Goal: Information Seeking & Learning: Learn about a topic

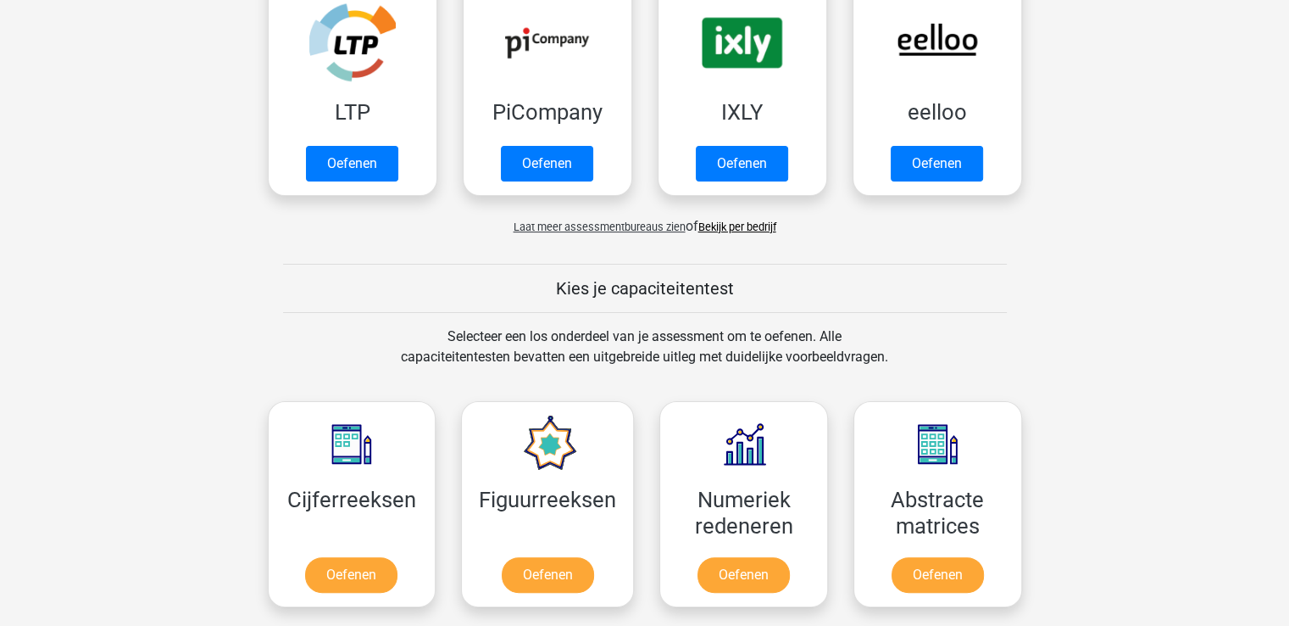
scroll to position [424, 0]
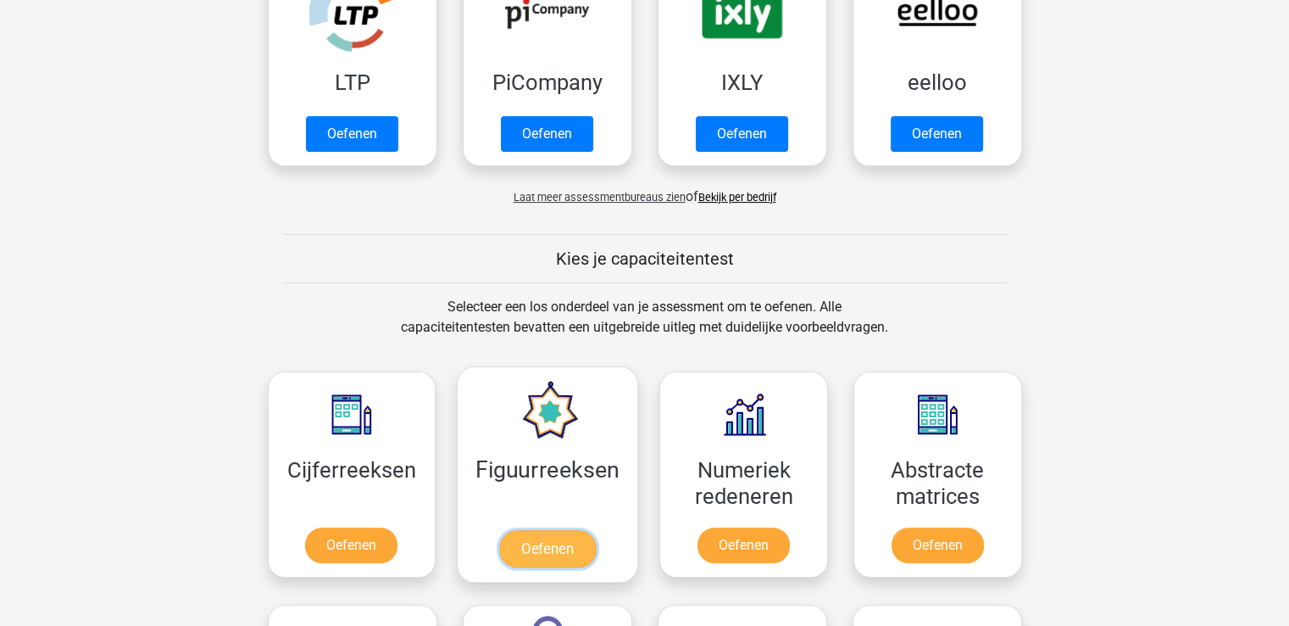
click at [559, 538] on link "Oefenen" at bounding box center [547, 548] width 97 height 37
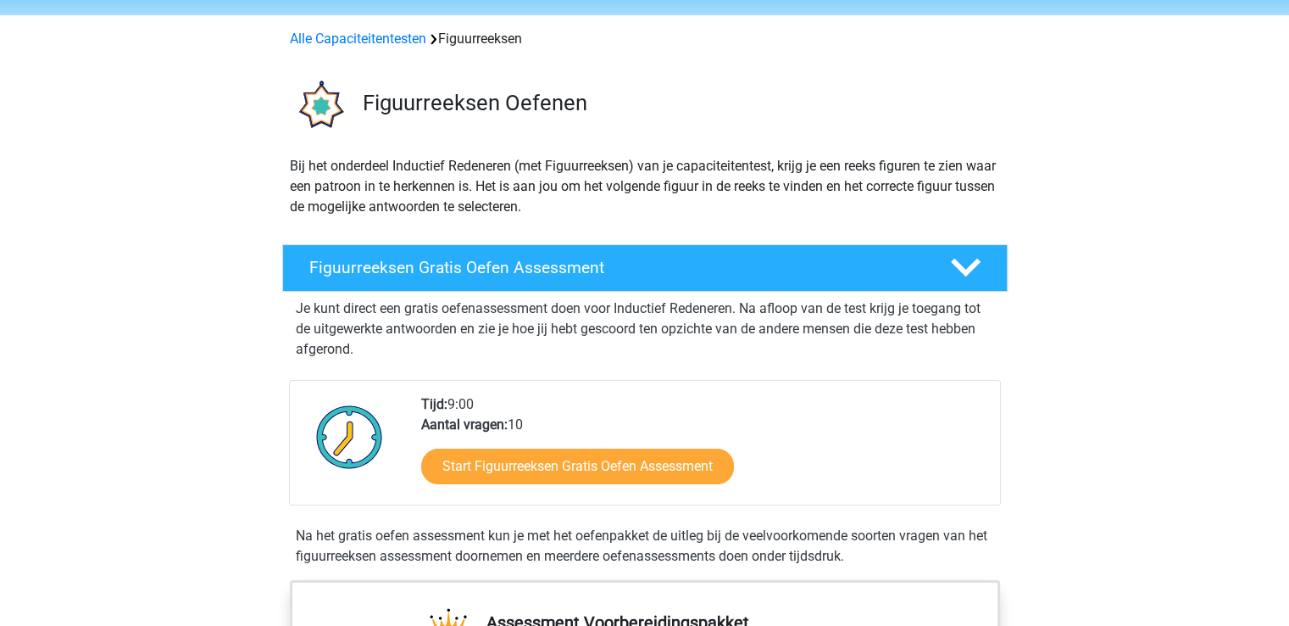
scroll to position [85, 0]
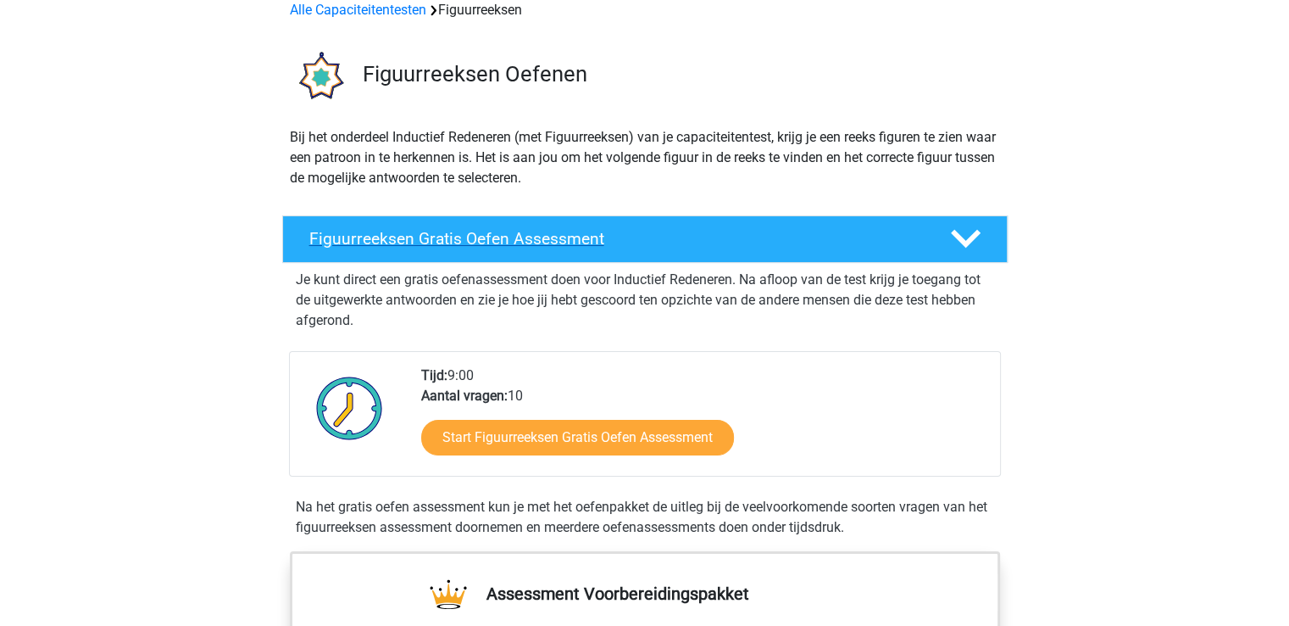
click at [462, 237] on h4 "Figuurreeksen Gratis Oefen Assessment" at bounding box center [616, 238] width 614 height 19
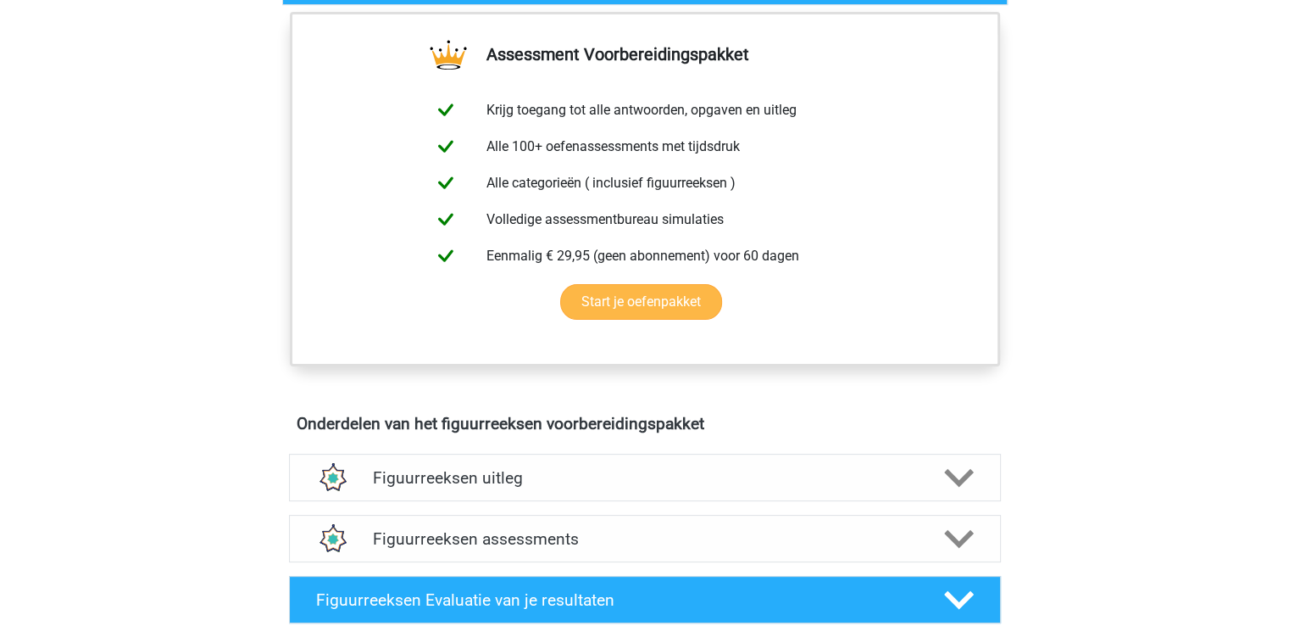
scroll to position [339, 0]
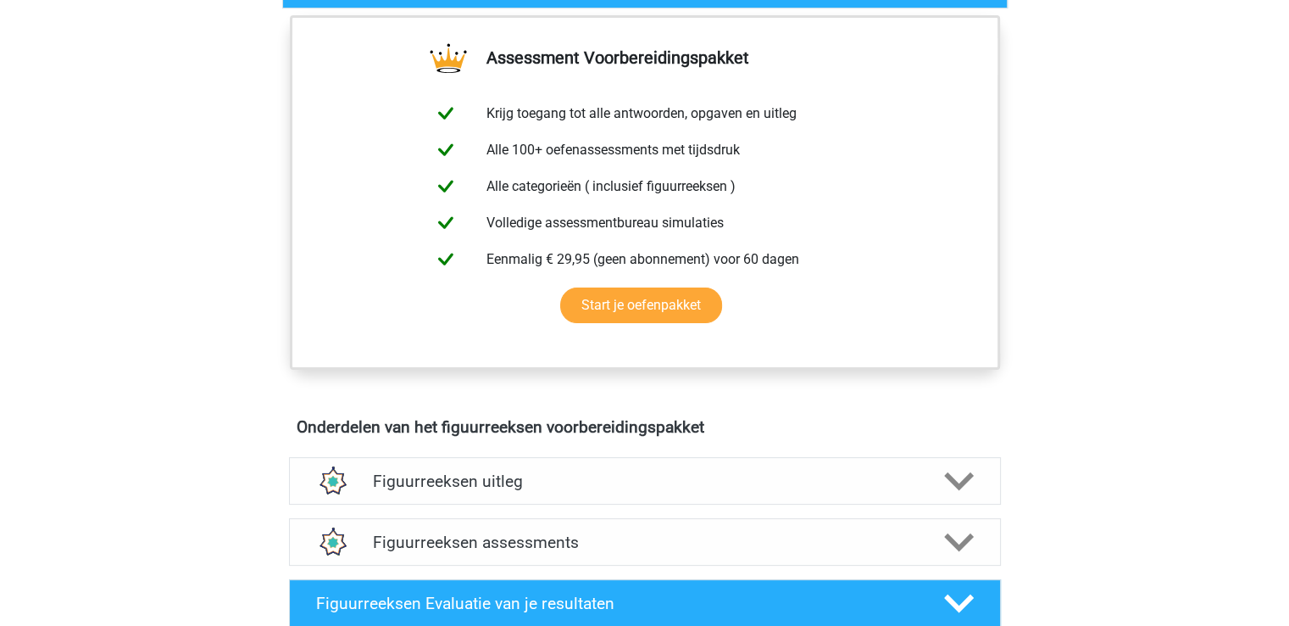
click at [892, 412] on div "Onderdelen van het figuurreeksen voorbereidingspakket Figuurreeksen uitleg Er z…" at bounding box center [645, 569] width 792 height 318
click at [199, 371] on div "Registreer Nederlands English" at bounding box center [644, 616] width 1289 height 1911
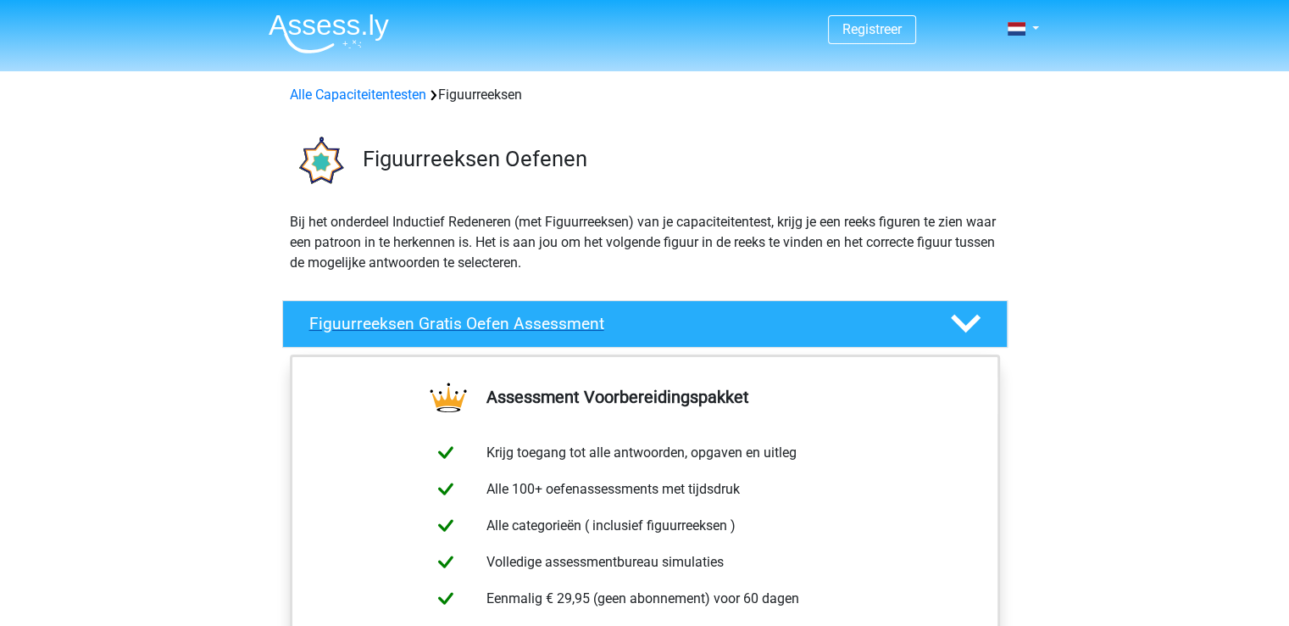
scroll to position [0, 0]
click at [965, 320] on icon at bounding box center [966, 324] width 30 height 30
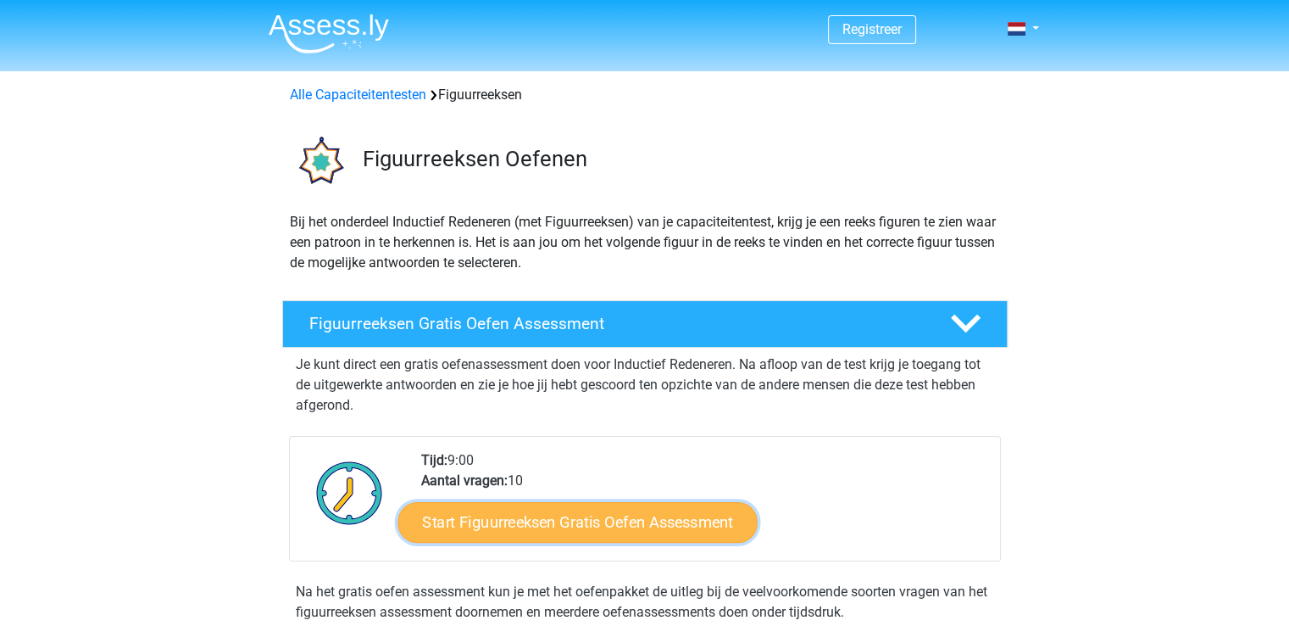
click at [633, 522] on link "Start Figuurreeksen Gratis Oefen Assessment" at bounding box center [577, 521] width 359 height 41
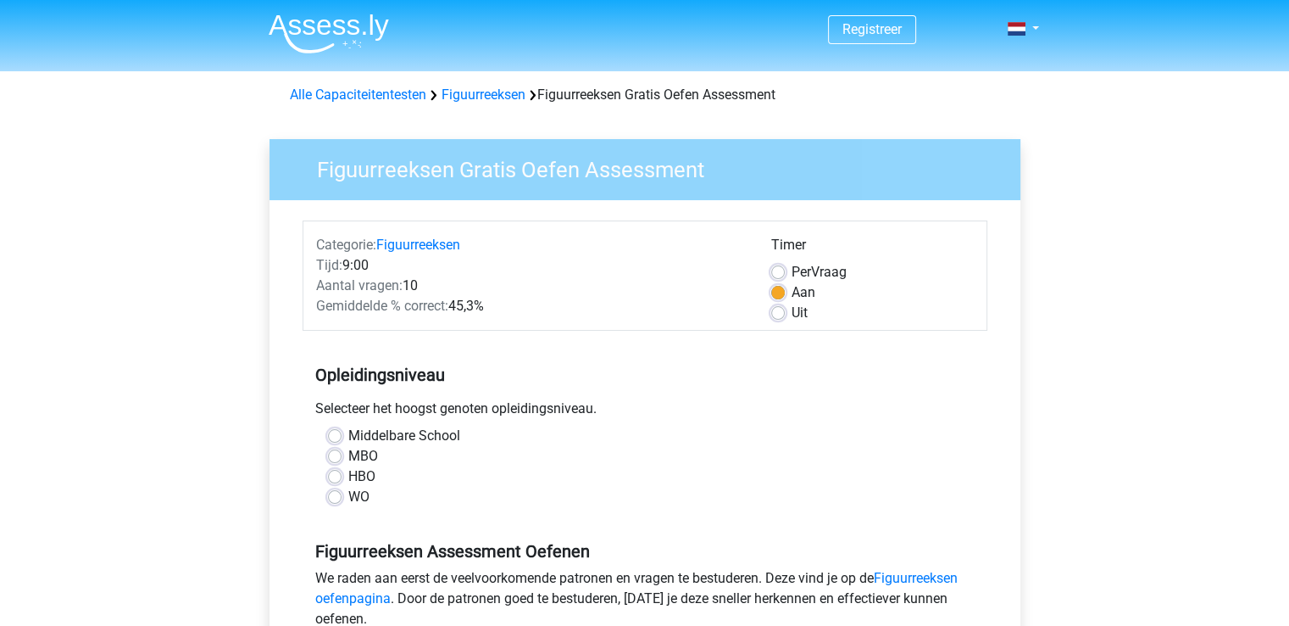
click at [348, 455] on label "MBO" at bounding box center [363, 456] width 30 height 20
click at [330, 455] on input "MBO" at bounding box center [335, 454] width 14 height 17
radio input "true"
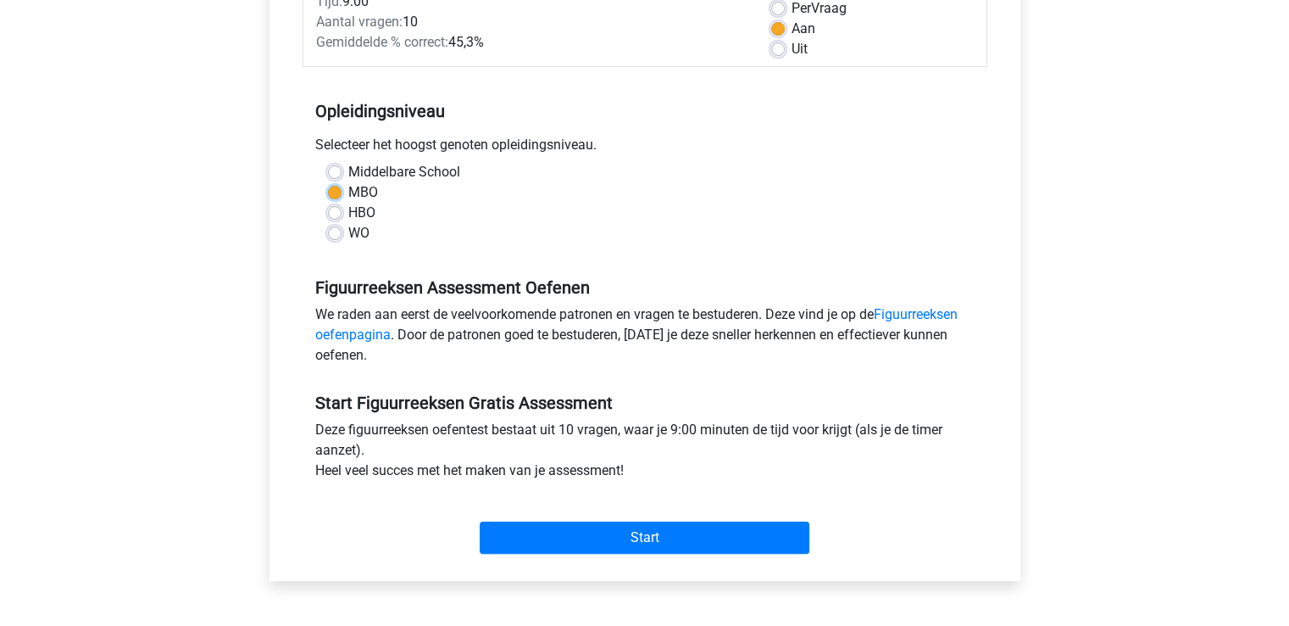
scroll to position [254, 0]
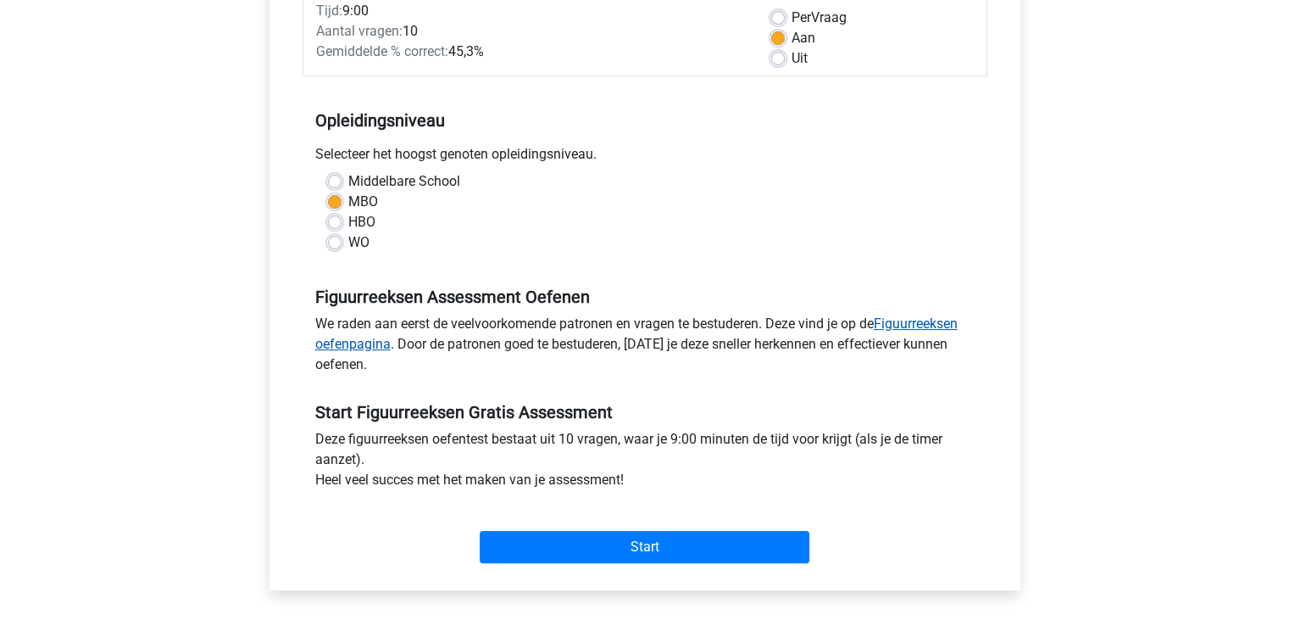
click at [353, 343] on link "Figuurreeksen oefenpagina" at bounding box center [636, 333] width 642 height 36
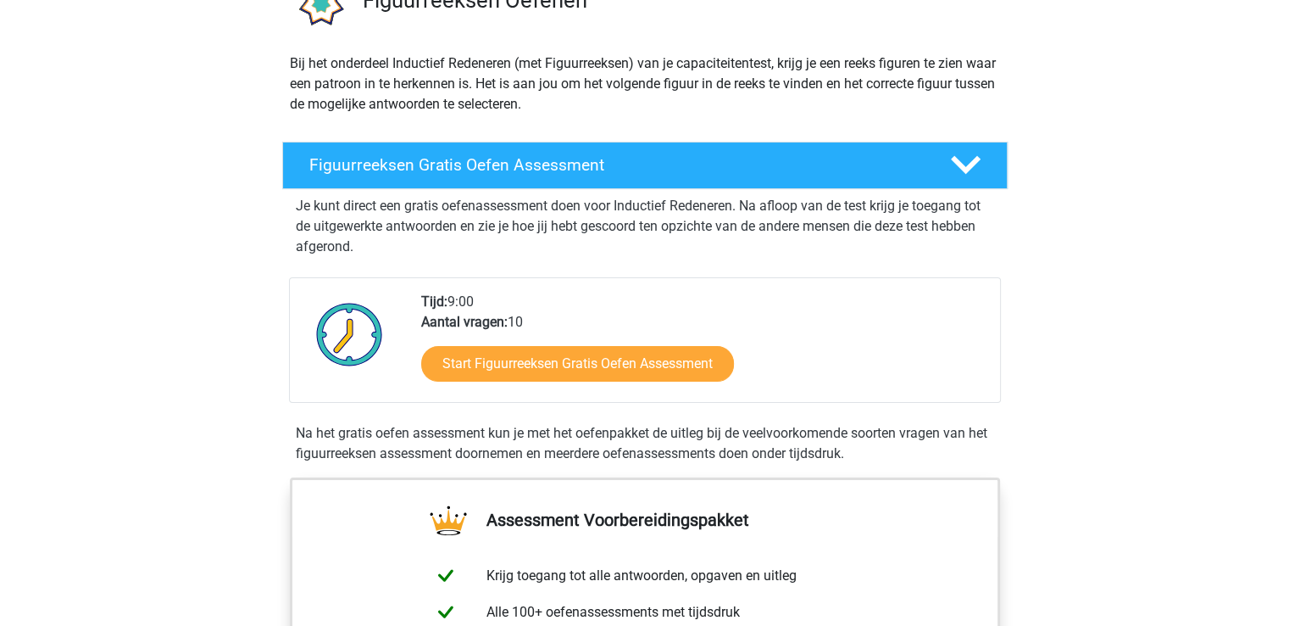
scroll to position [170, 0]
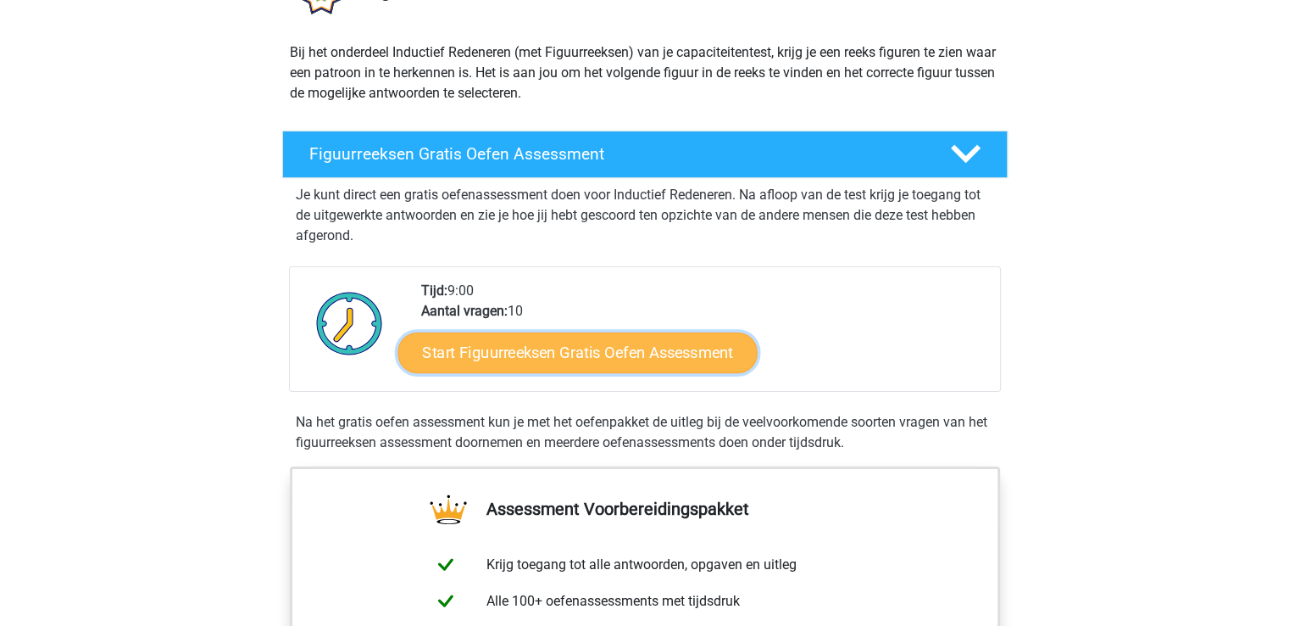
click at [651, 360] on link "Start Figuurreeksen Gratis Oefen Assessment" at bounding box center [577, 351] width 359 height 41
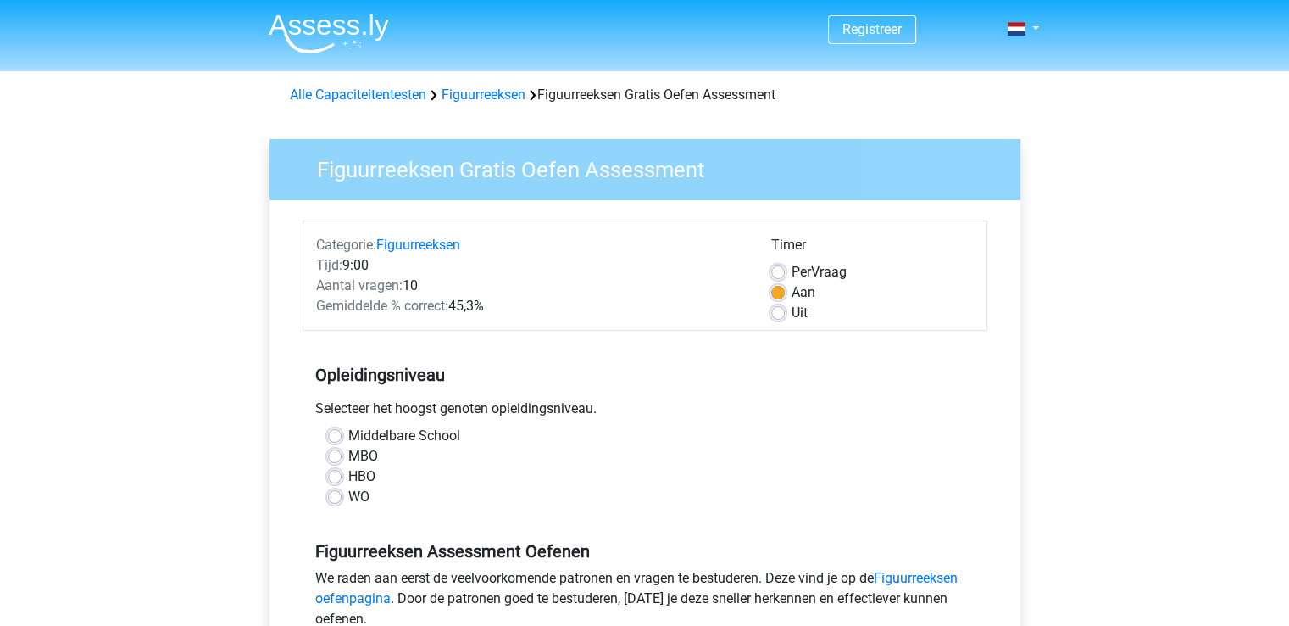
click at [348, 457] on label "MBO" at bounding box center [363, 456] width 30 height 20
click at [328, 457] on input "MBO" at bounding box center [335, 454] width 14 height 17
radio input "true"
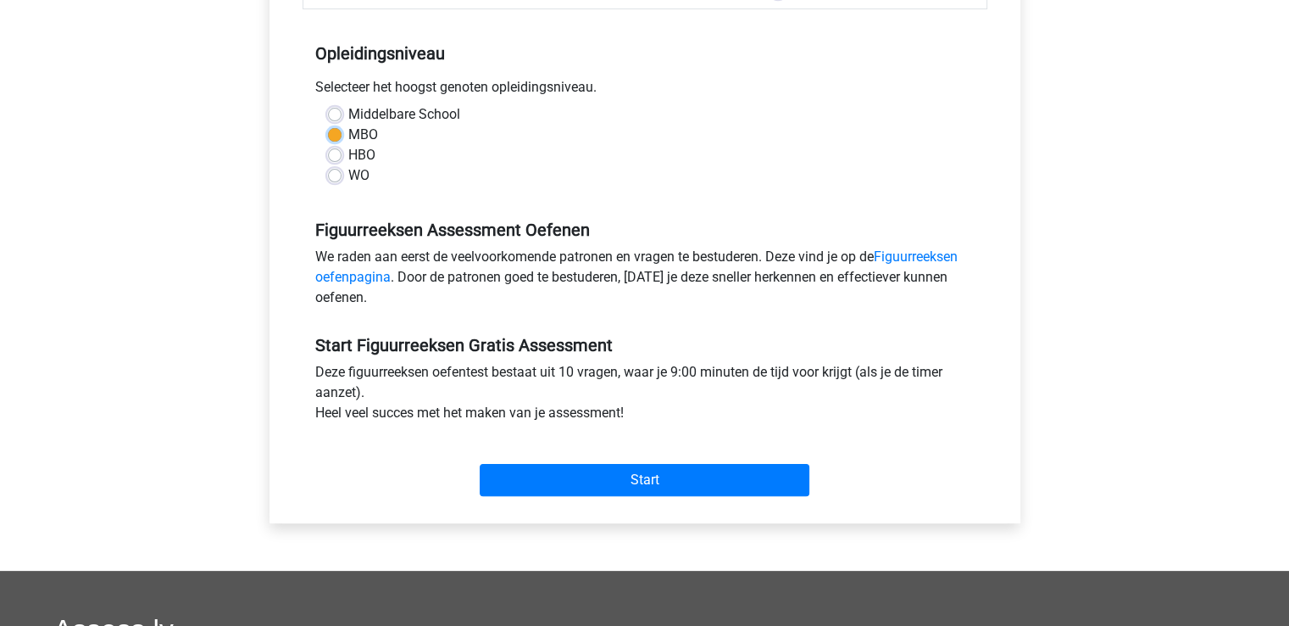
scroll to position [339, 0]
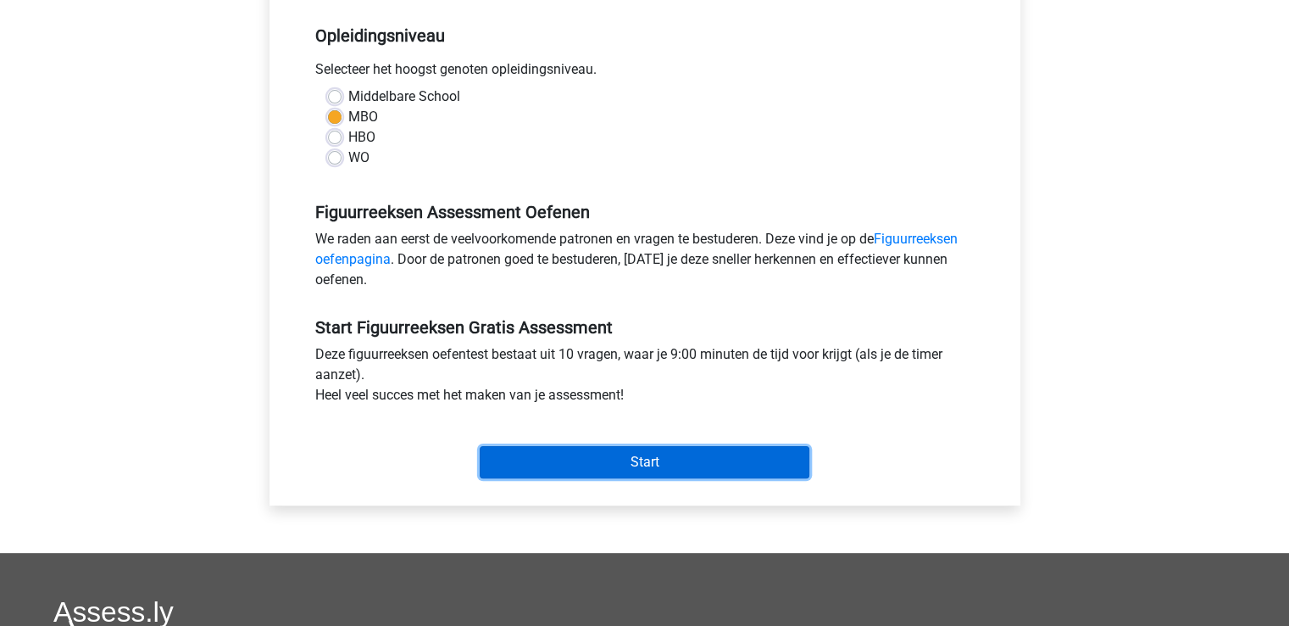
click at [596, 448] on input "Start" at bounding box center [645, 462] width 330 height 32
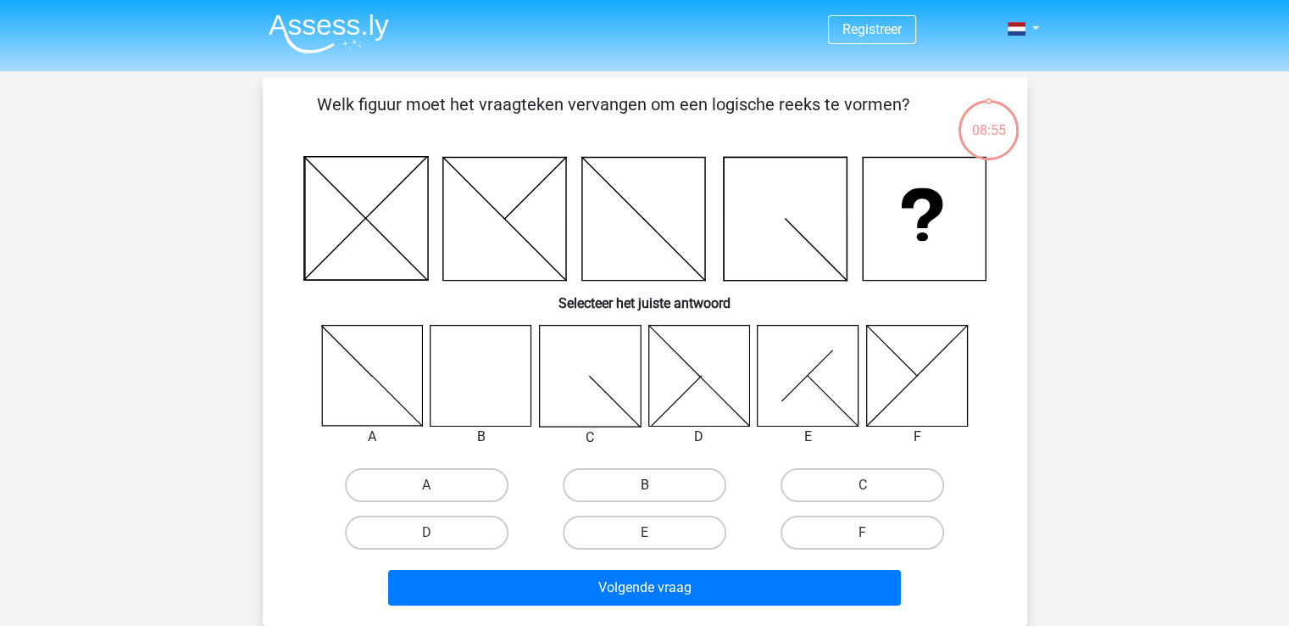
click at [641, 479] on label "B" at bounding box center [645, 485] width 164 height 34
click at [644, 485] on input "B" at bounding box center [649, 490] width 11 height 11
radio input "true"
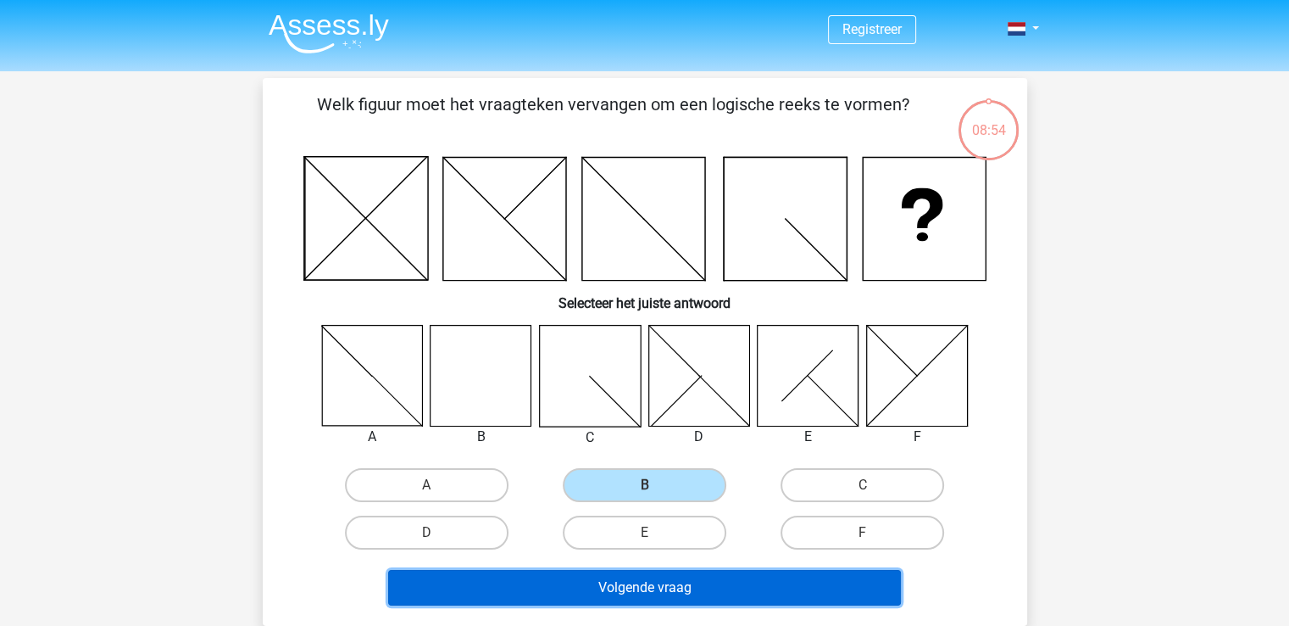
click at [639, 597] on button "Volgende vraag" at bounding box center [644, 588] width 513 height 36
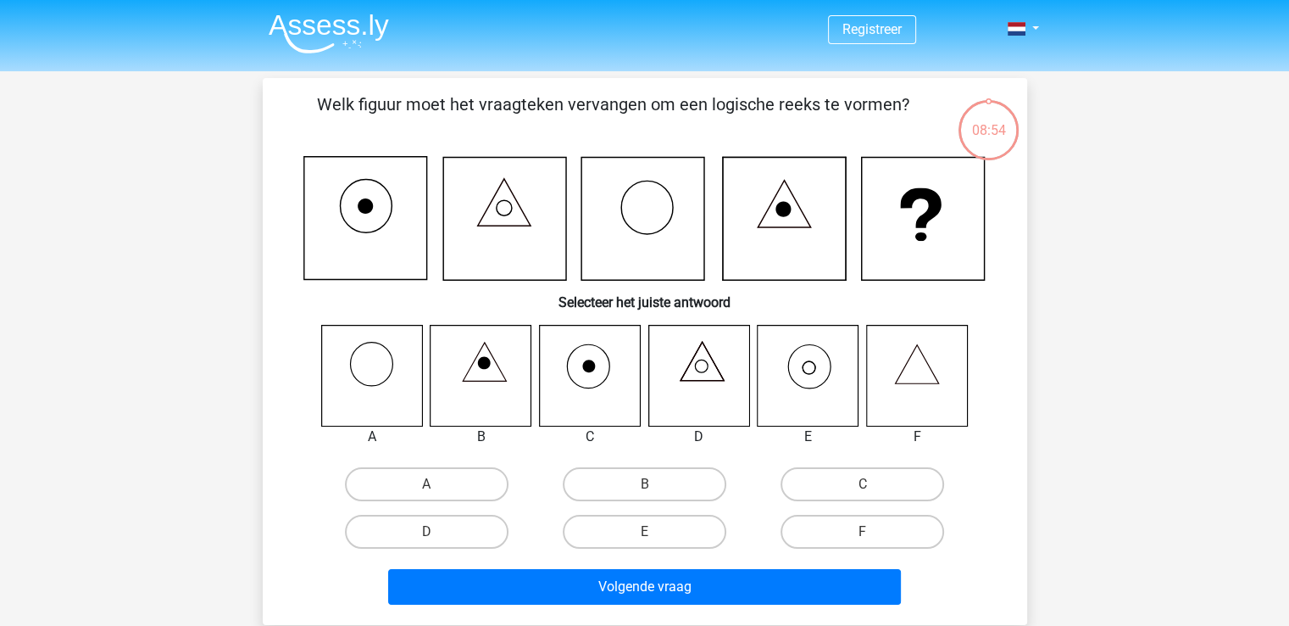
scroll to position [78, 0]
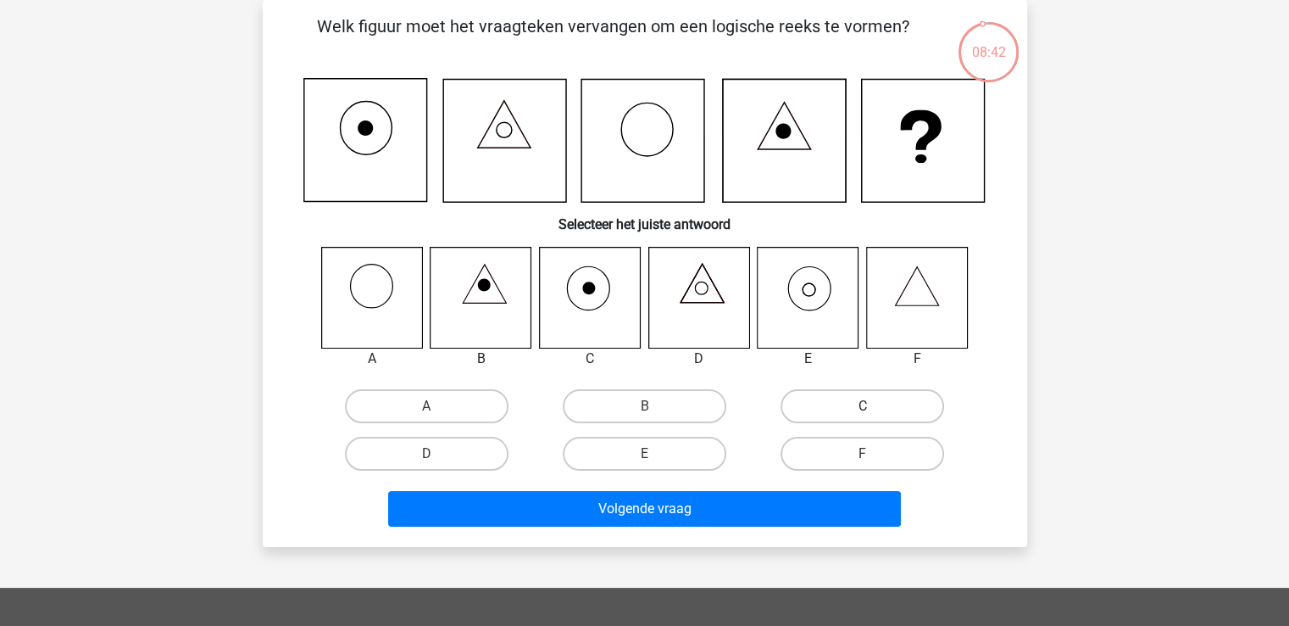
click at [878, 402] on label "C" at bounding box center [863, 406] width 164 height 34
click at [874, 406] on input "C" at bounding box center [868, 411] width 11 height 11
radio input "true"
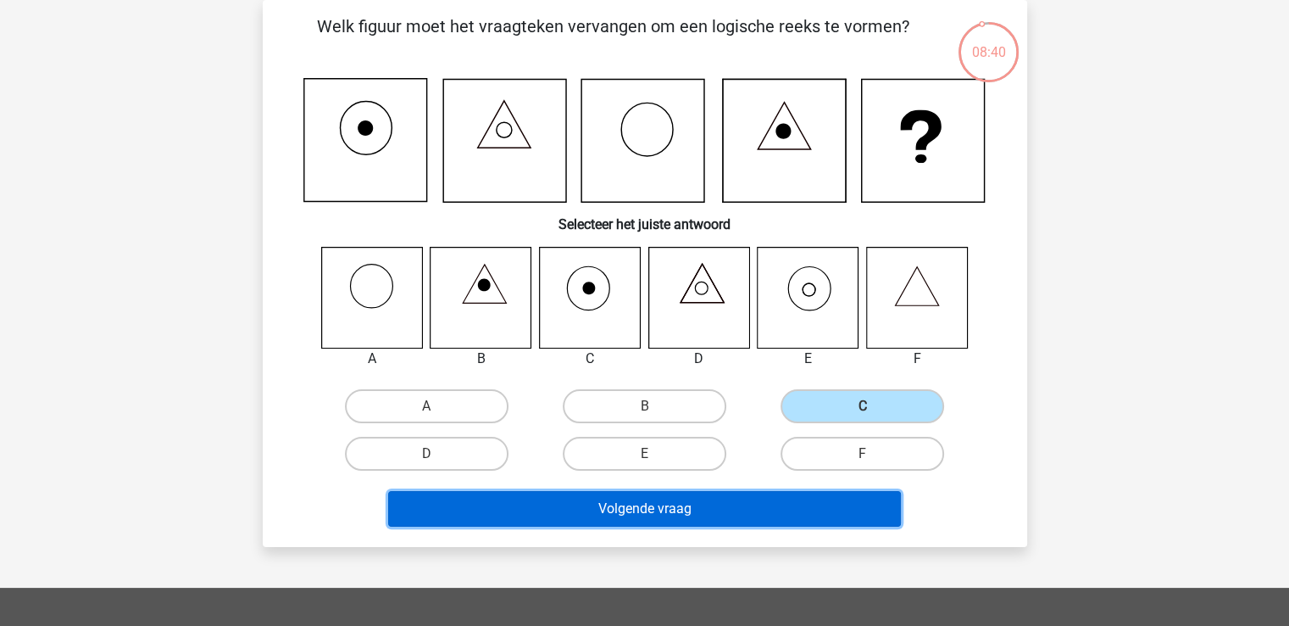
click at [764, 503] on button "Volgende vraag" at bounding box center [644, 509] width 513 height 36
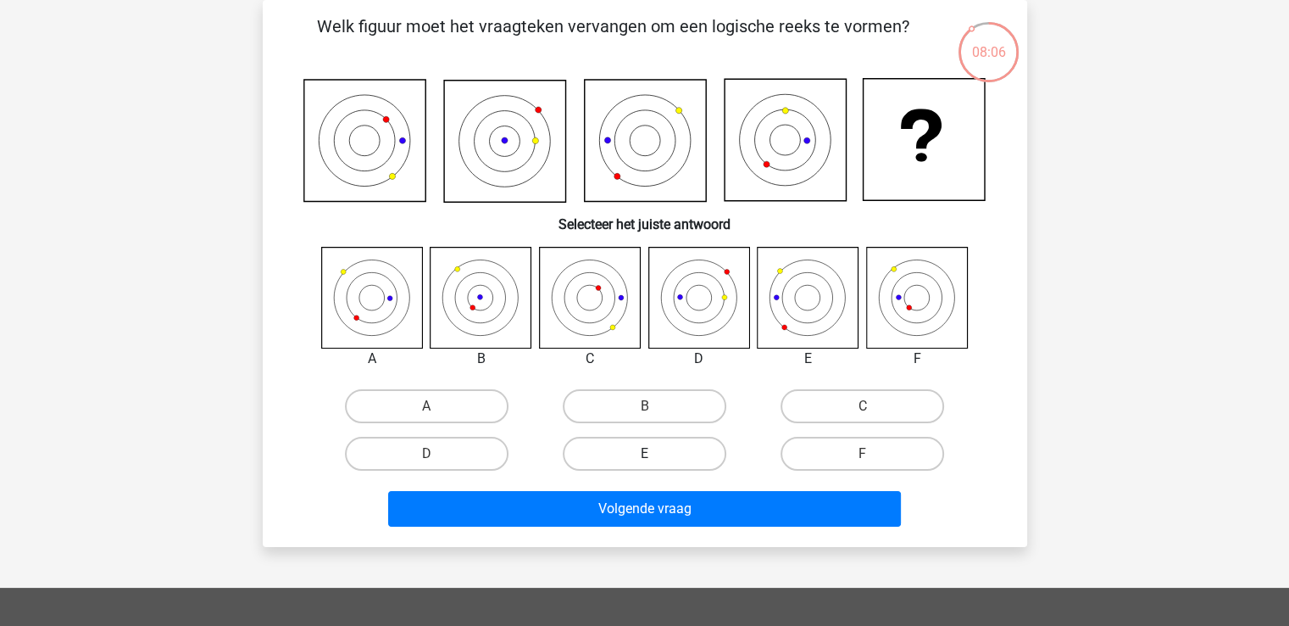
click at [693, 452] on label "E" at bounding box center [645, 454] width 164 height 34
click at [655, 453] on input "E" at bounding box center [649, 458] width 11 height 11
radio input "true"
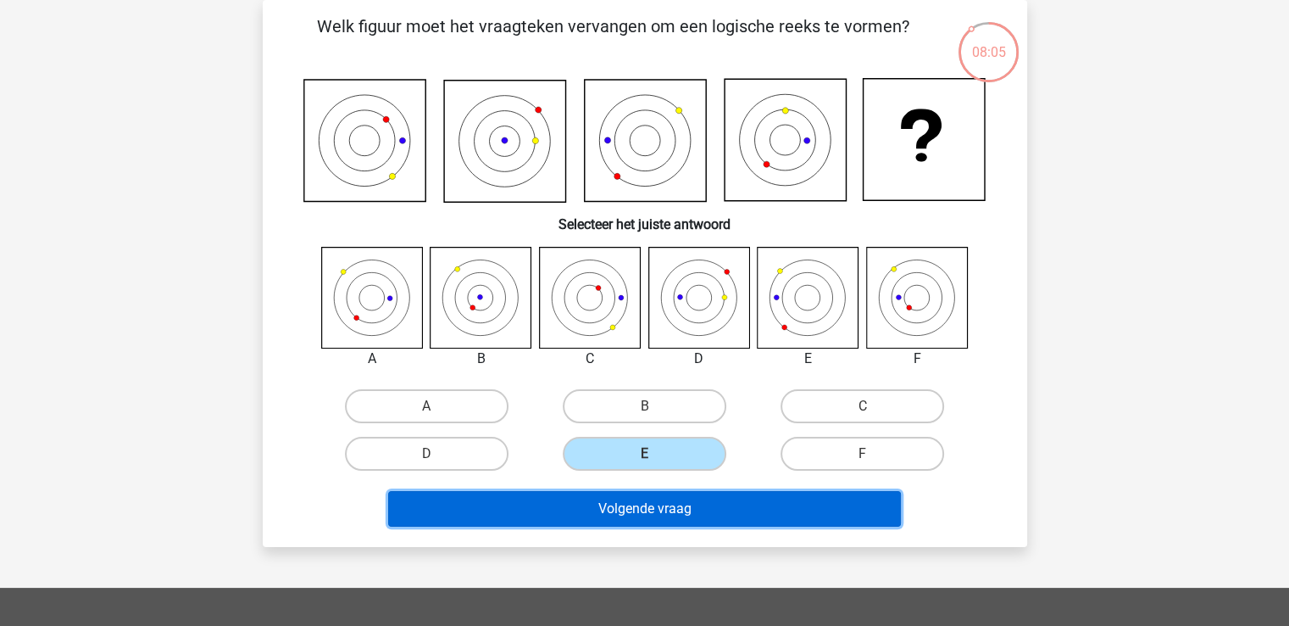
click at [676, 501] on button "Volgende vraag" at bounding box center [644, 509] width 513 height 36
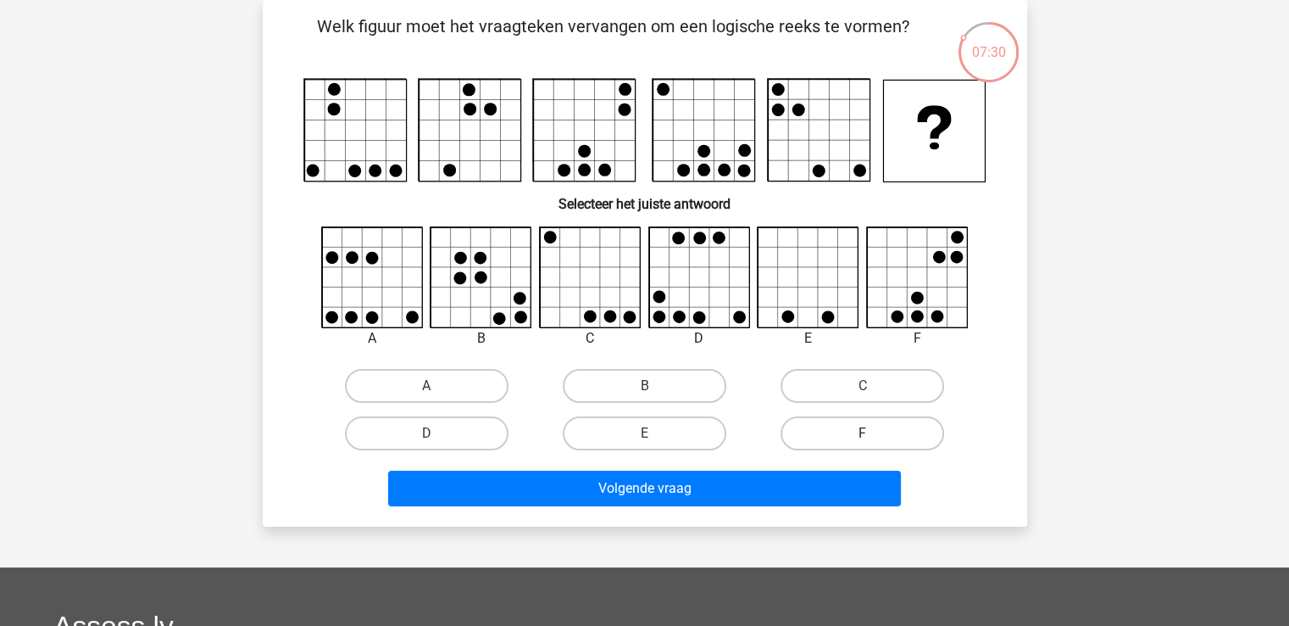
click at [855, 420] on label "F" at bounding box center [863, 433] width 164 height 34
click at [863, 433] on input "F" at bounding box center [868, 438] width 11 height 11
radio input "true"
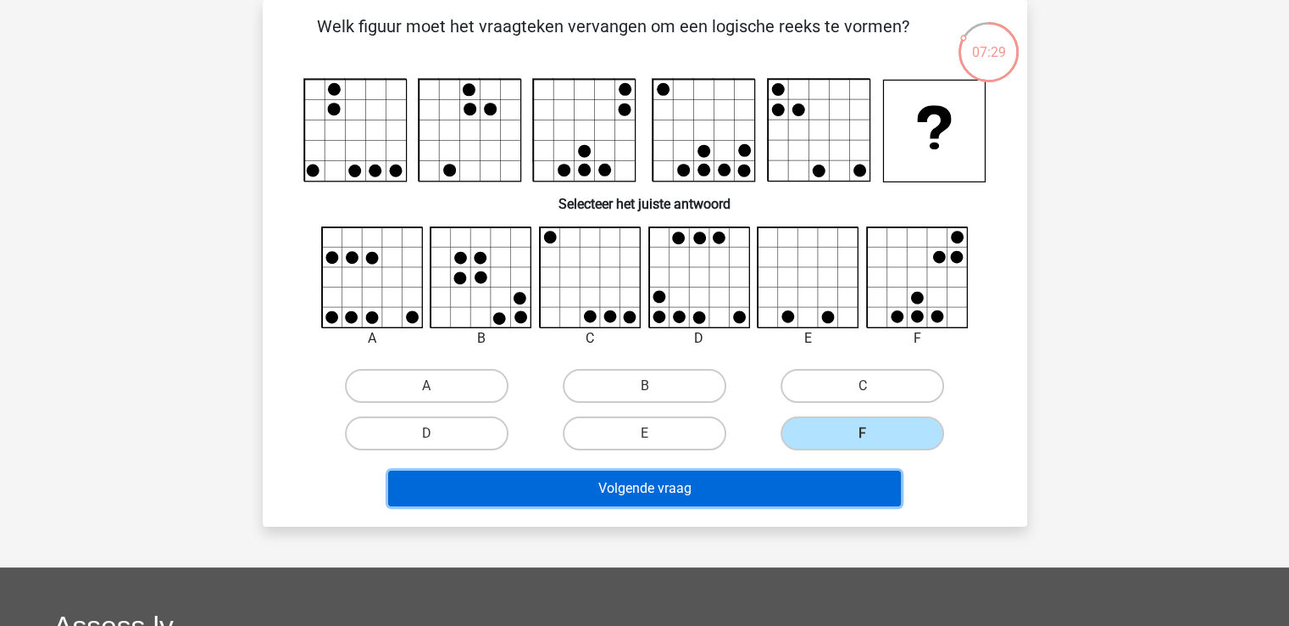
click at [800, 489] on button "Volgende vraag" at bounding box center [644, 488] width 513 height 36
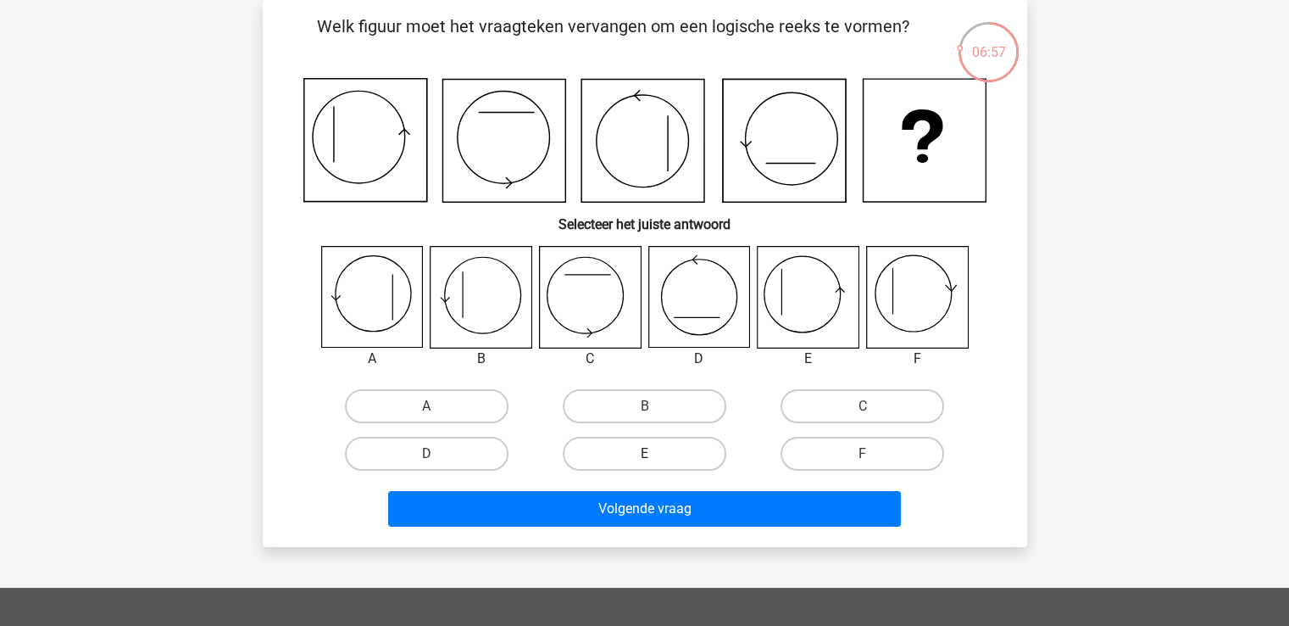
click at [620, 453] on label "E" at bounding box center [645, 454] width 164 height 34
click at [644, 453] on input "E" at bounding box center [649, 458] width 11 height 11
radio input "true"
click at [625, 488] on div "Volgende vraag" at bounding box center [645, 505] width 710 height 56
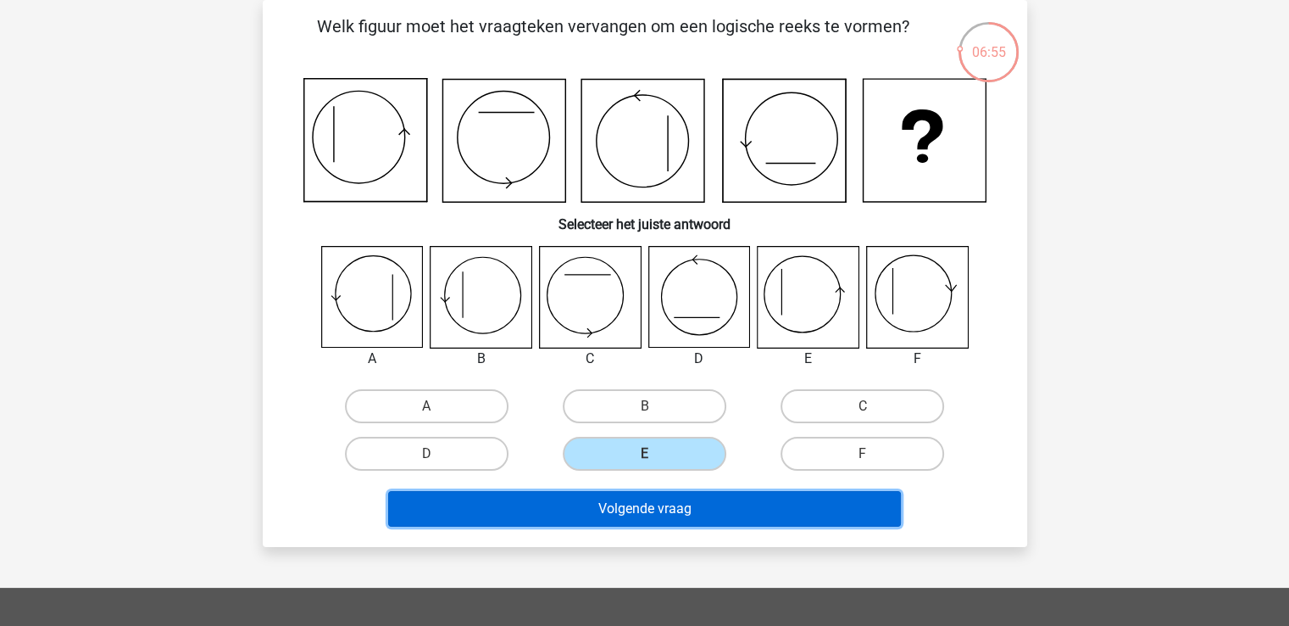
click at [625, 498] on button "Volgende vraag" at bounding box center [644, 509] width 513 height 36
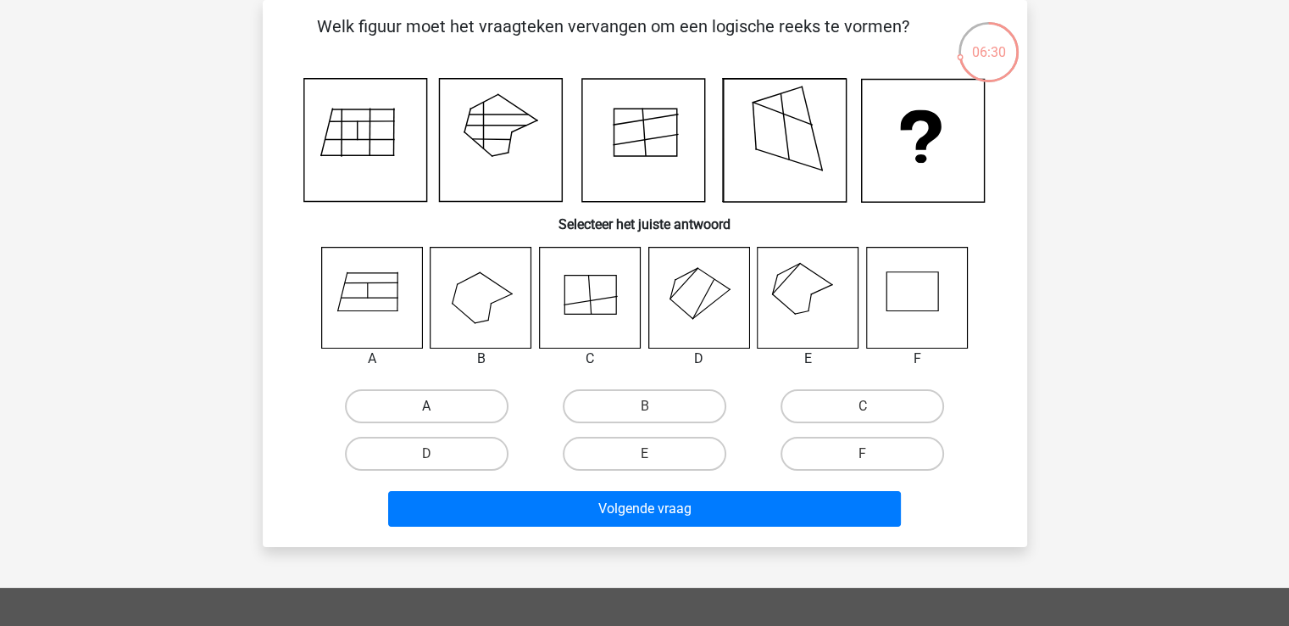
click at [438, 390] on label "A" at bounding box center [427, 406] width 164 height 34
click at [437, 406] on input "A" at bounding box center [431, 411] width 11 height 11
radio input "true"
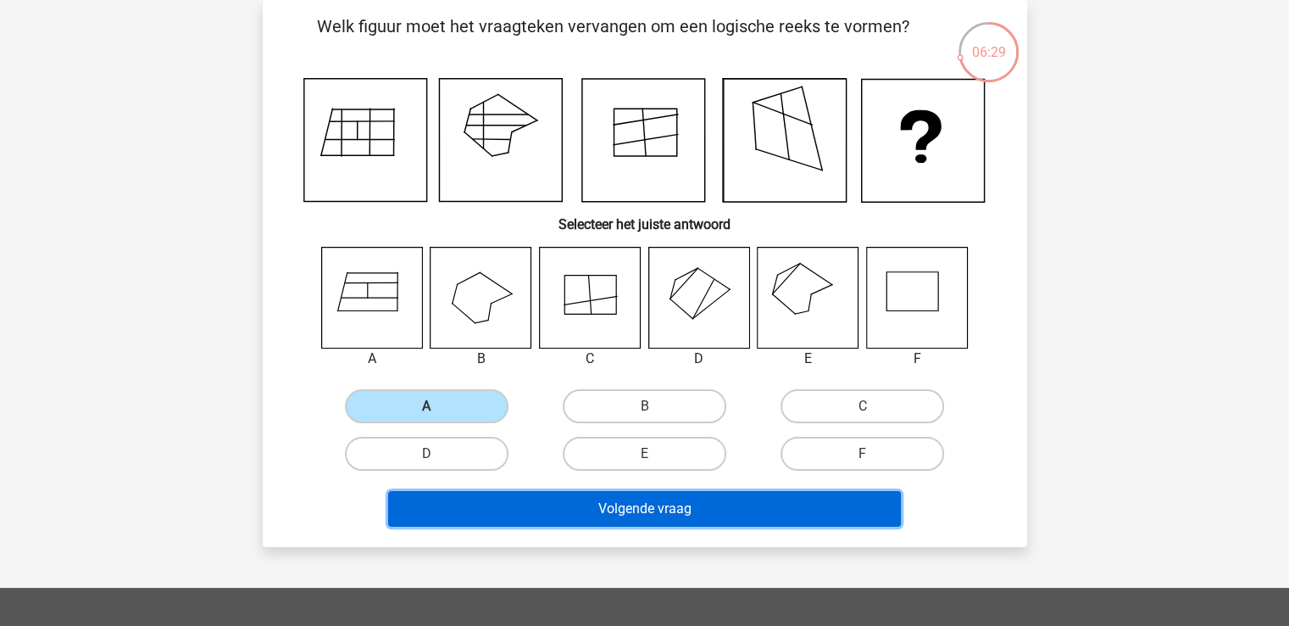
click at [518, 492] on button "Volgende vraag" at bounding box center [644, 509] width 513 height 36
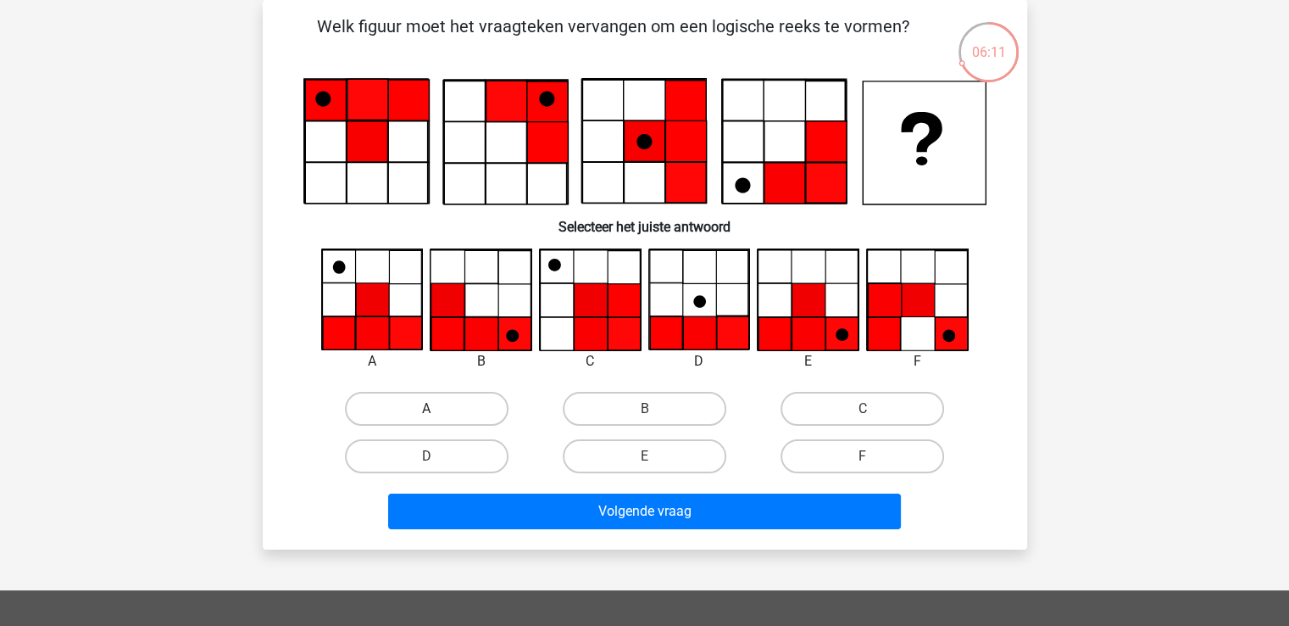
click at [387, 403] on label "A" at bounding box center [427, 409] width 164 height 34
click at [426, 409] on input "A" at bounding box center [431, 414] width 11 height 11
radio input "true"
click at [486, 528] on div "Volgende vraag" at bounding box center [645, 514] width 654 height 42
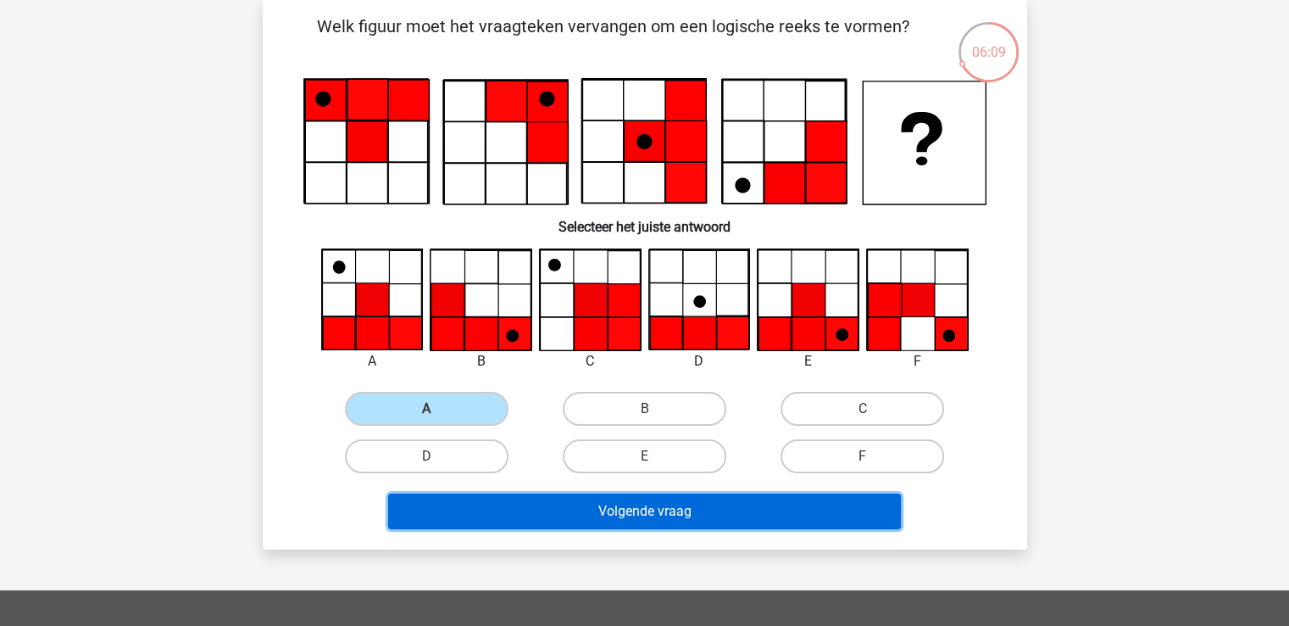
click at [486, 515] on button "Volgende vraag" at bounding box center [644, 511] width 513 height 36
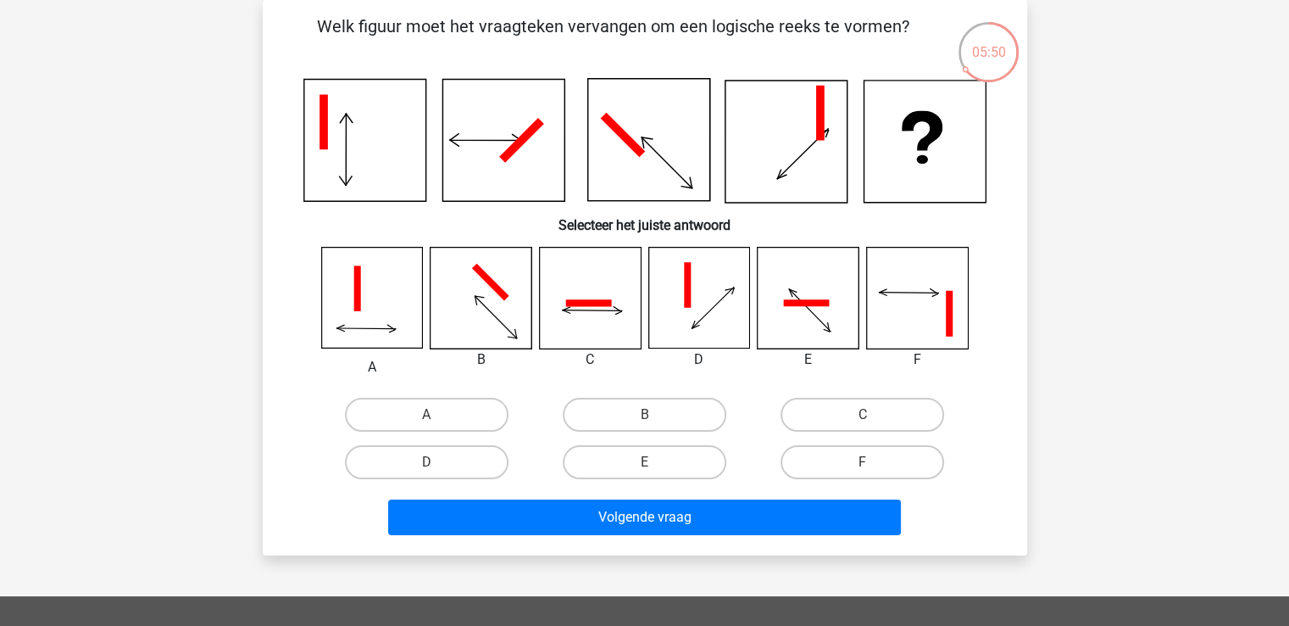
click at [610, 389] on div "A B C D" at bounding box center [645, 366] width 710 height 239
click at [614, 404] on label "B" at bounding box center [645, 415] width 164 height 34
click at [644, 414] on input "B" at bounding box center [649, 419] width 11 height 11
radio input "true"
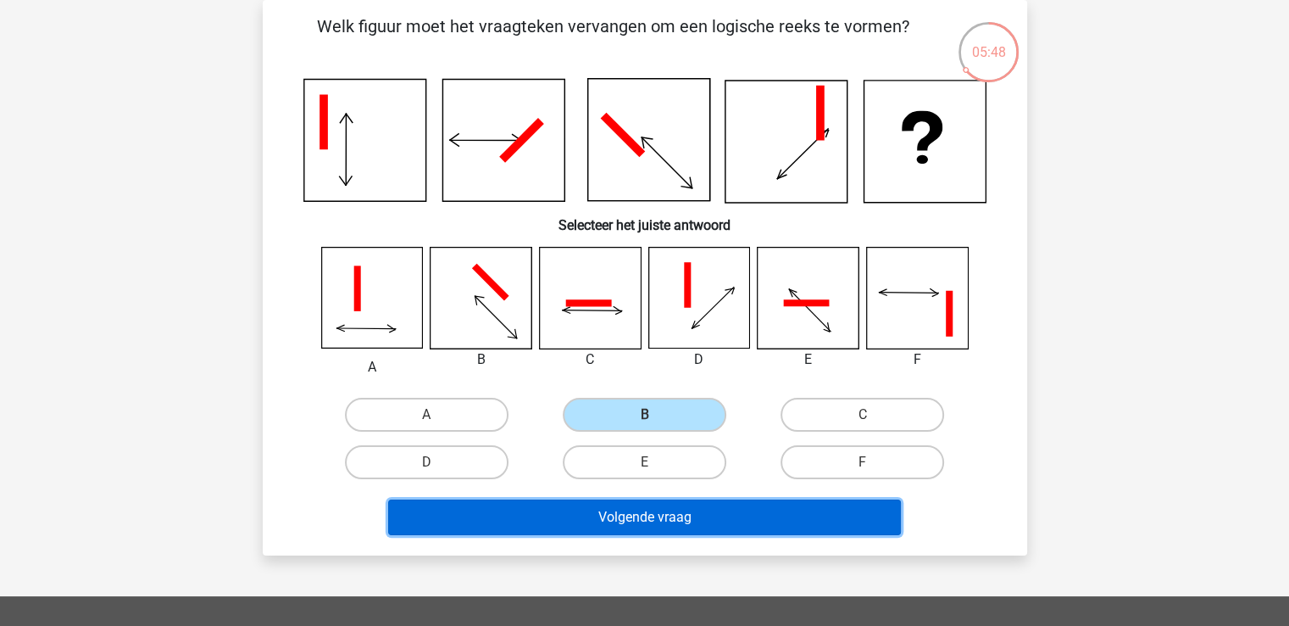
click at [624, 517] on button "Volgende vraag" at bounding box center [644, 517] width 513 height 36
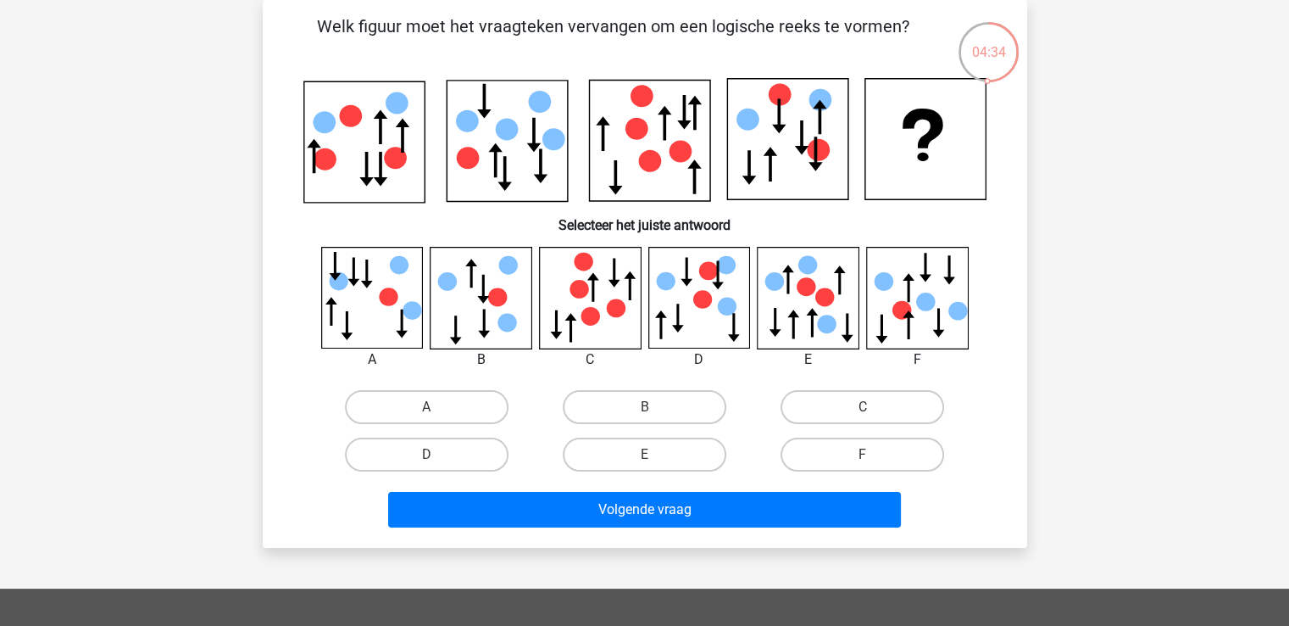
click at [648, 455] on input "E" at bounding box center [649, 459] width 11 height 11
radio input "true"
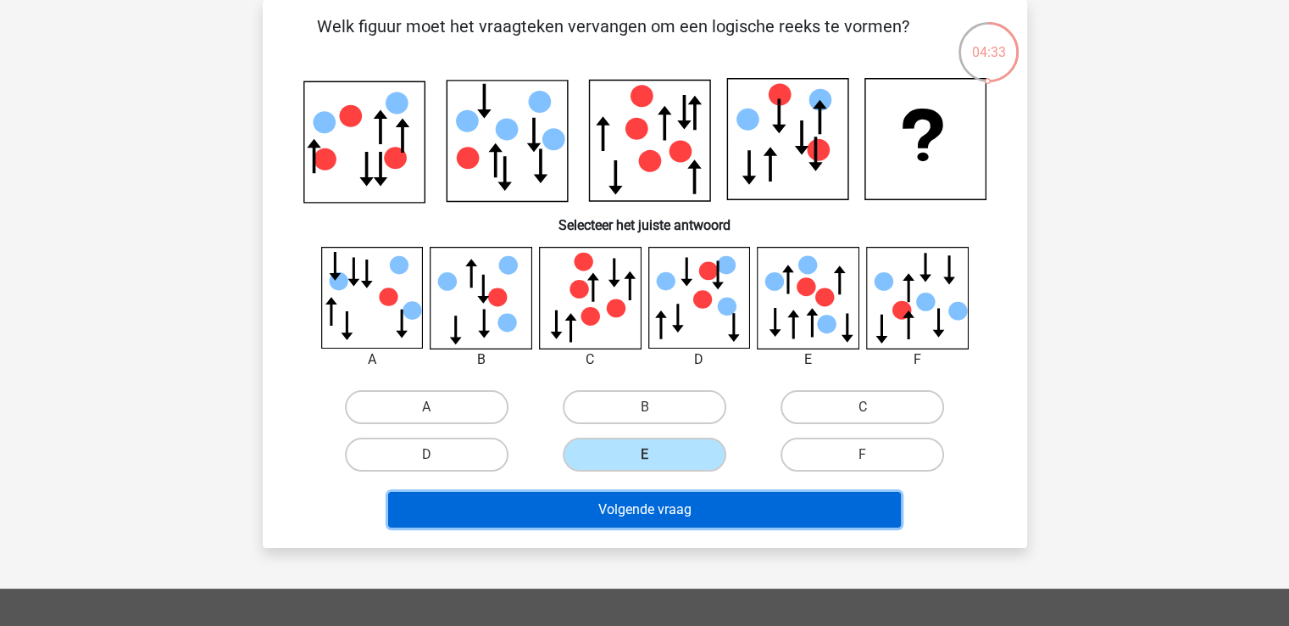
click at [651, 513] on button "Volgende vraag" at bounding box center [644, 510] width 513 height 36
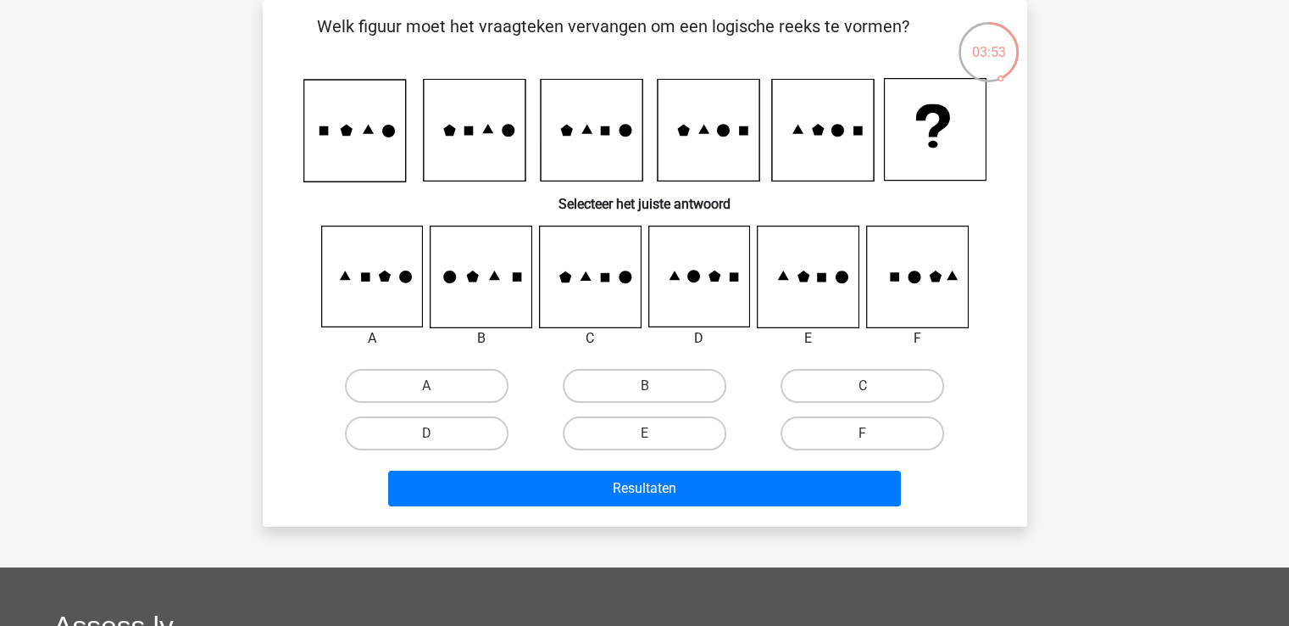
click at [431, 440] on input "D" at bounding box center [431, 438] width 11 height 11
radio input "true"
click at [592, 509] on div "Resultaten" at bounding box center [645, 491] width 654 height 42
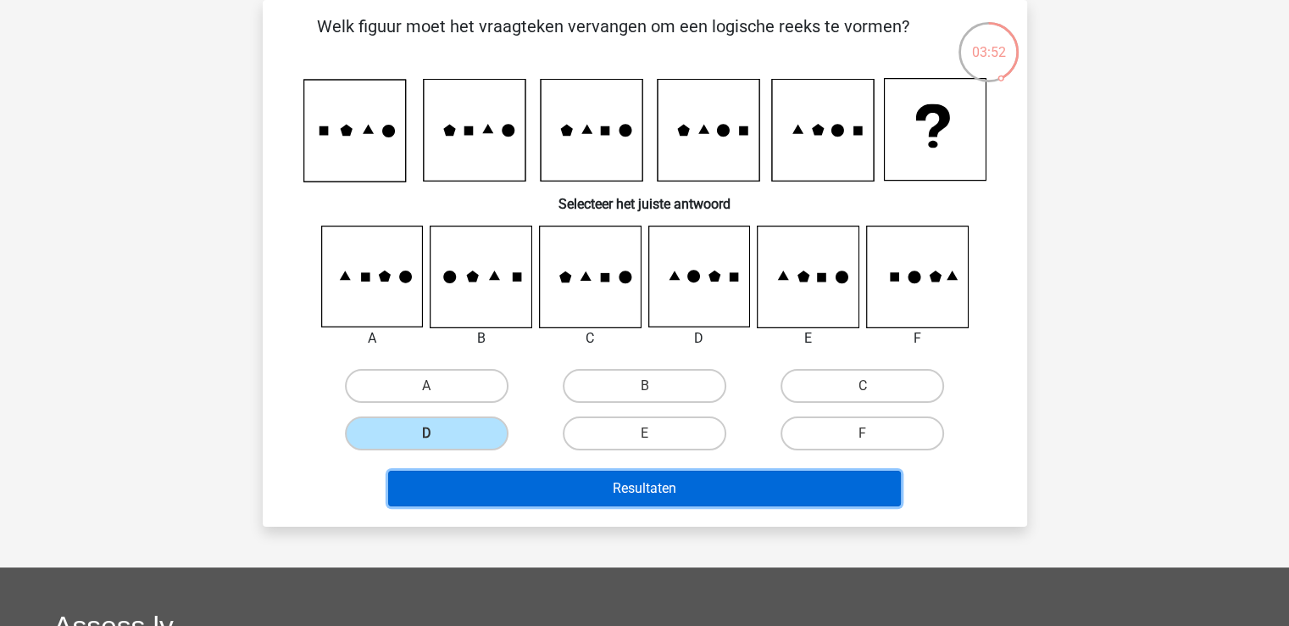
click at [592, 489] on button "Resultaten" at bounding box center [644, 488] width 513 height 36
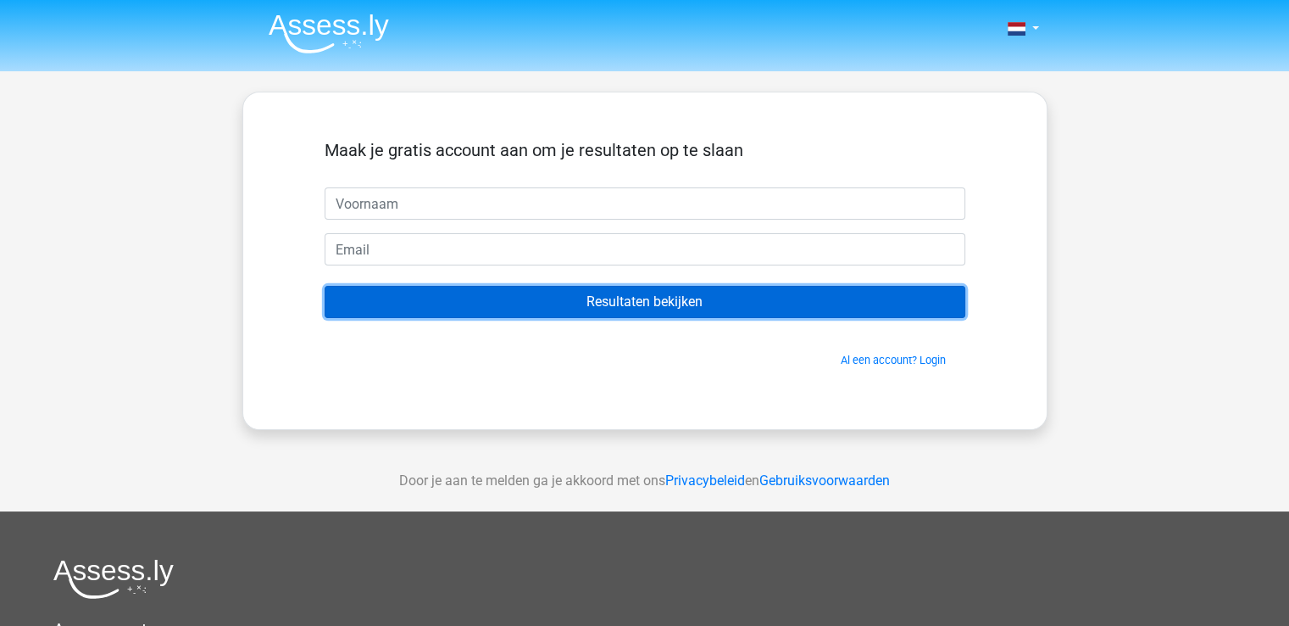
click at [553, 288] on input "Resultaten bekijken" at bounding box center [645, 302] width 641 height 32
click at [553, 291] on input "Resultaten bekijken" at bounding box center [645, 302] width 641 height 32
click at [553, 293] on input "Resultaten bekijken" at bounding box center [645, 302] width 641 height 32
